Goal: Task Accomplishment & Management: Use online tool/utility

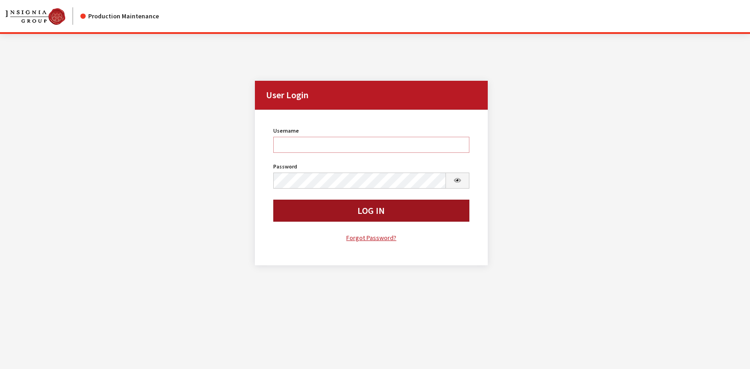
type input "rgoodwin"
click at [318, 214] on button "Log In" at bounding box center [371, 211] width 196 height 22
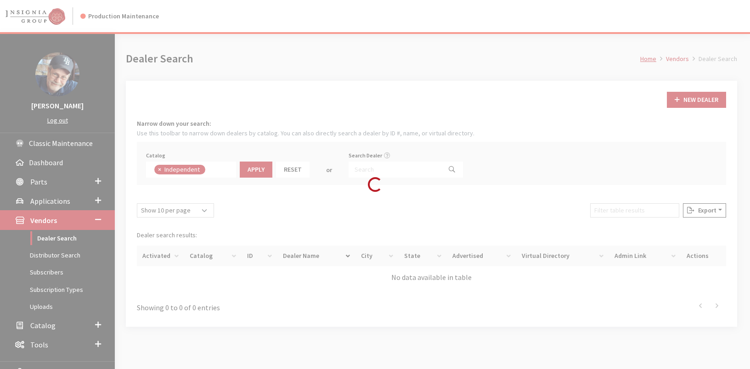
scroll to position [66, 0]
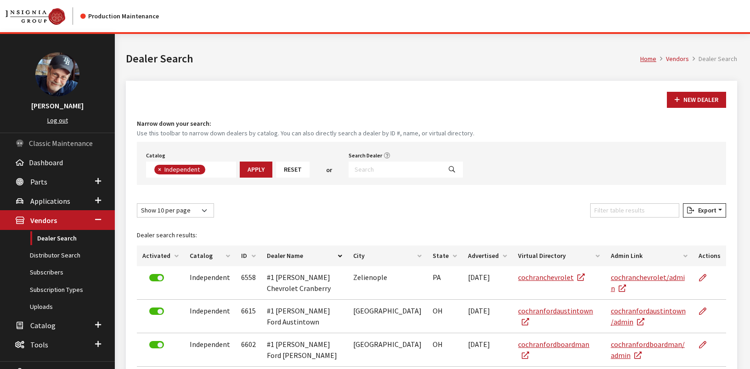
click at [45, 145] on span "Classic Maintenance" at bounding box center [61, 143] width 64 height 9
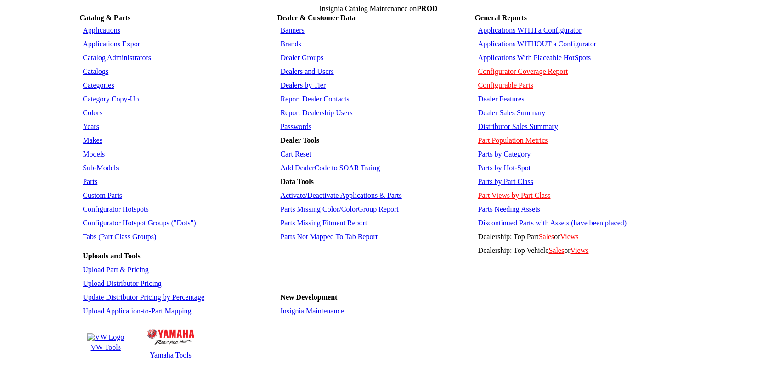
click at [113, 205] on link "Configurator Hotspots" at bounding box center [116, 209] width 66 height 8
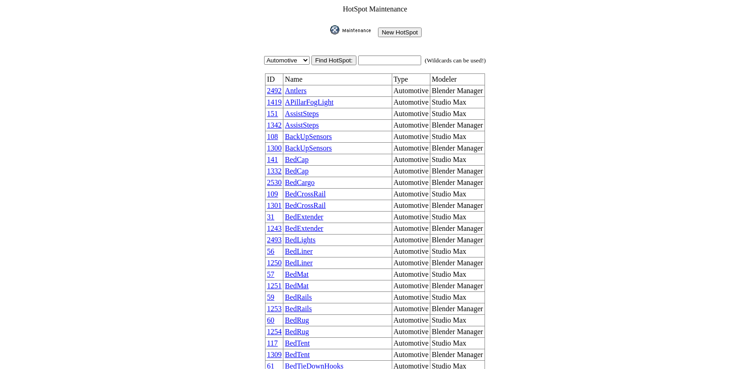
click at [303, 87] on link "Antlers" at bounding box center [296, 91] width 22 height 8
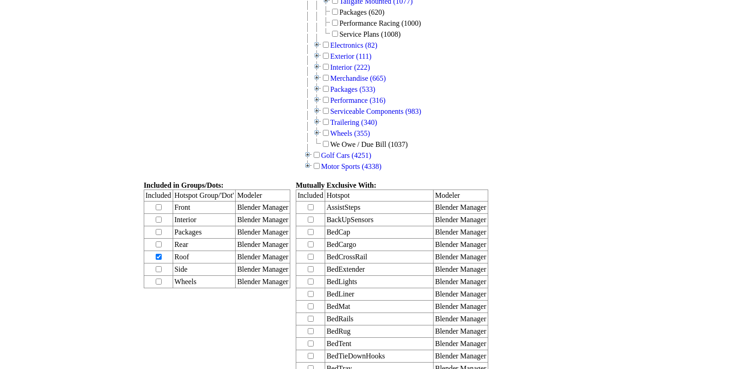
scroll to position [383, 0]
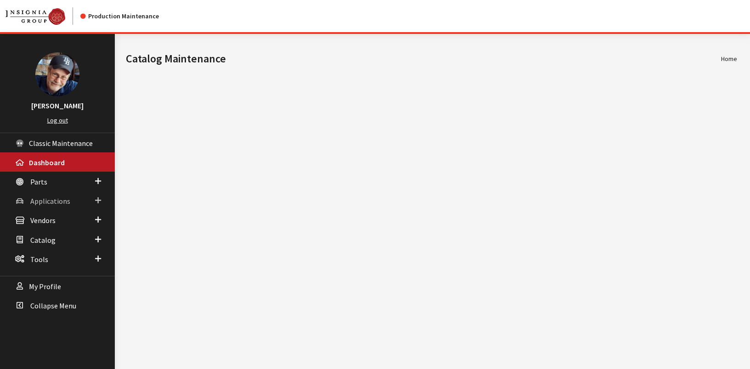
click at [52, 203] on span "Applications" at bounding box center [50, 201] width 40 height 9
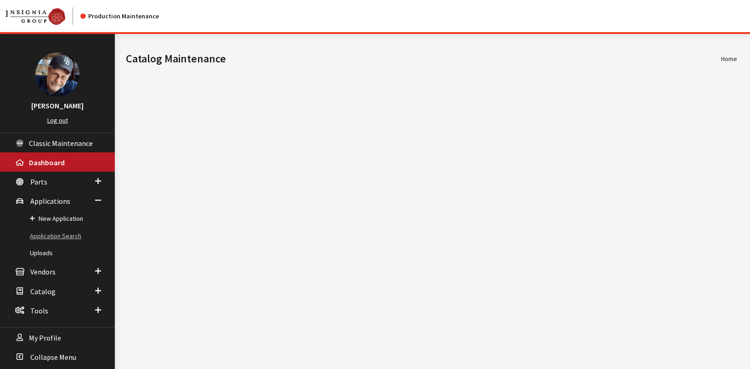
click at [58, 232] on link "Application Search" at bounding box center [57, 236] width 115 height 17
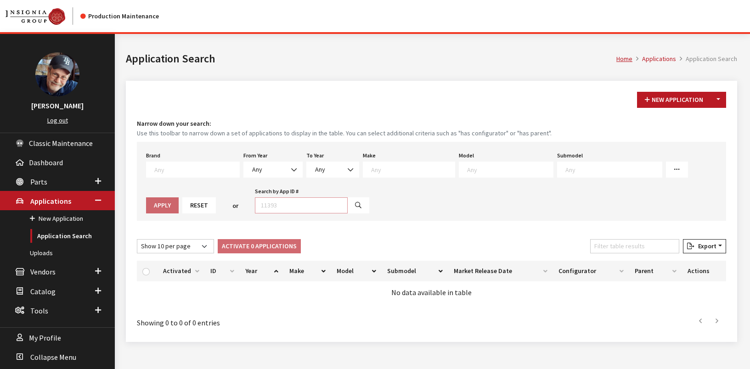
click at [255, 206] on input "Search by App ID #" at bounding box center [301, 206] width 93 height 16
type input "29052"
select select
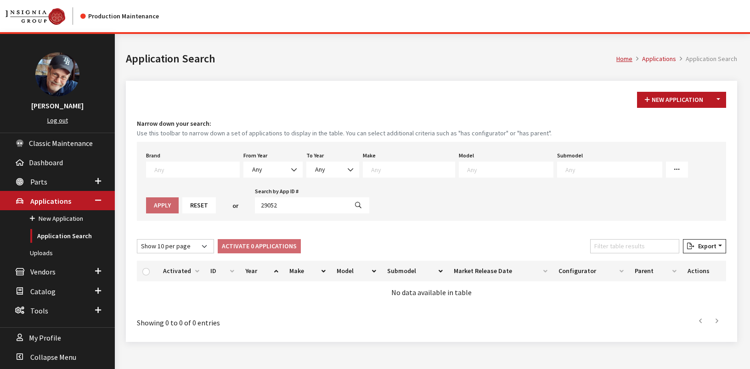
select select
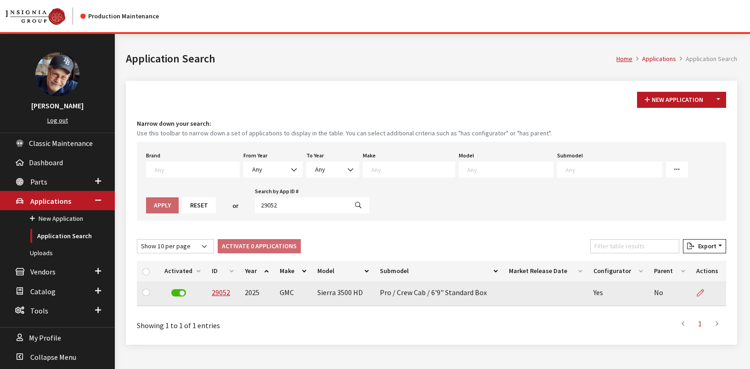
click at [701, 294] on icon at bounding box center [700, 293] width 7 height 7
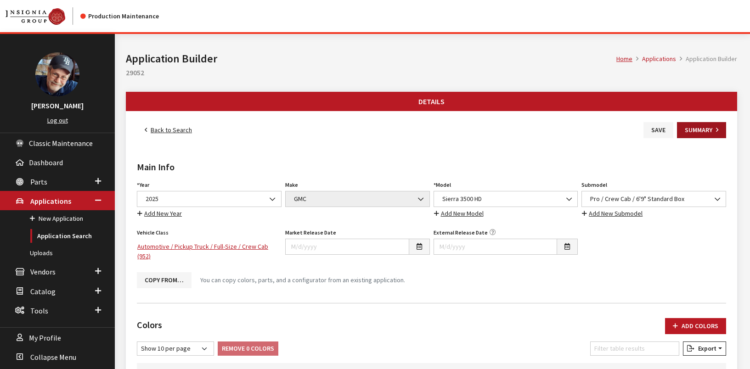
click at [702, 128] on button "Summary" at bounding box center [701, 130] width 49 height 16
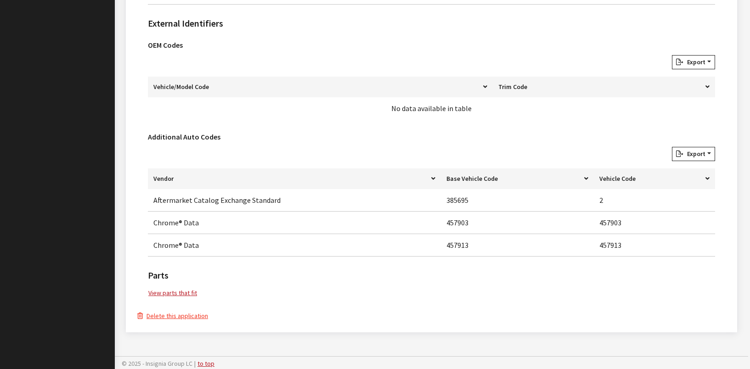
scroll to position [667, 0]
